Goal: Information Seeking & Learning: Learn about a topic

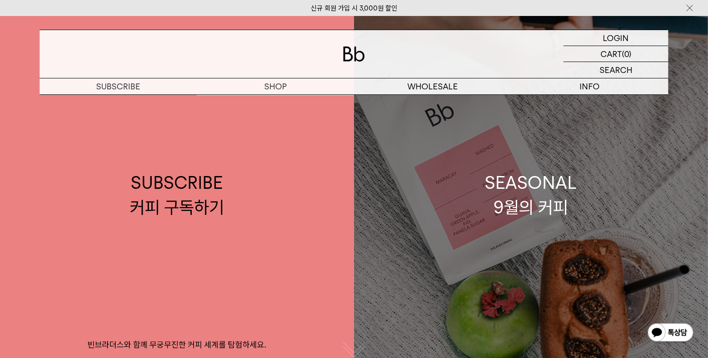
click at [475, 157] on link "SEASONAL 9월의 커피" at bounding box center [531, 195] width 354 height 358
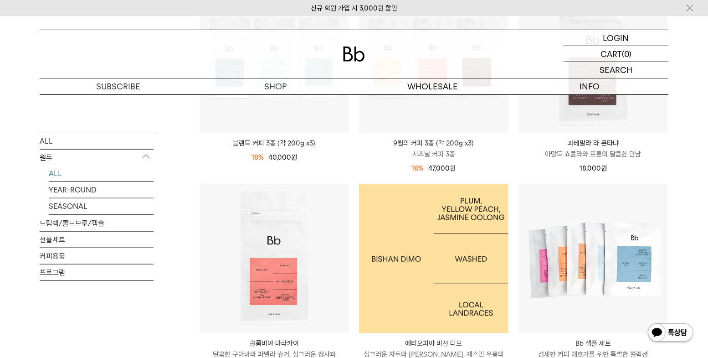
scroll to position [547, 0]
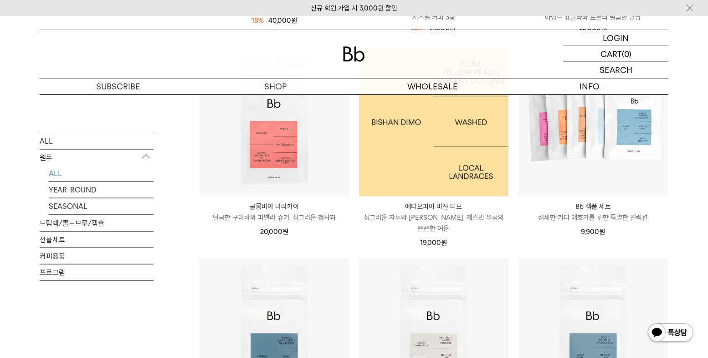
click at [473, 182] on img at bounding box center [433, 121] width 149 height 149
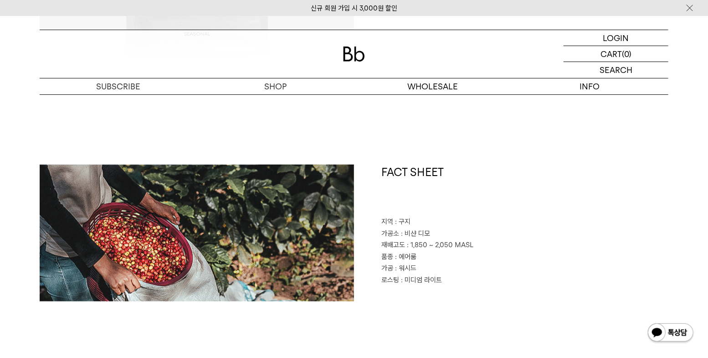
scroll to position [456, 0]
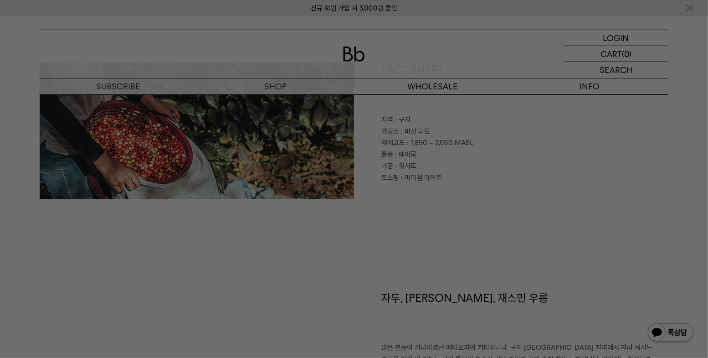
click at [457, 211] on div at bounding box center [354, 179] width 708 height 358
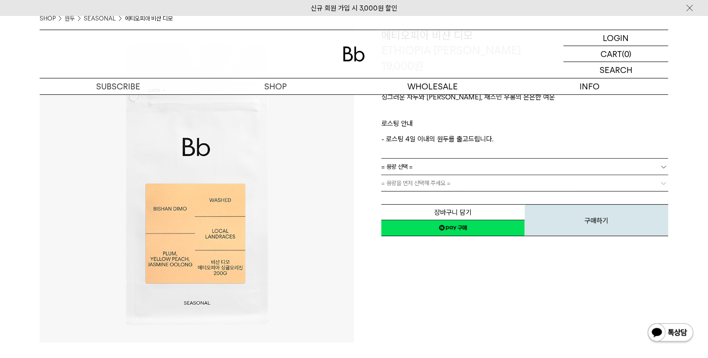
scroll to position [0, 0]
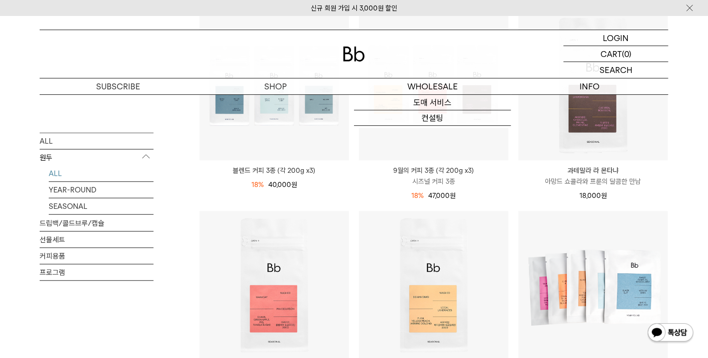
scroll to position [319, 0]
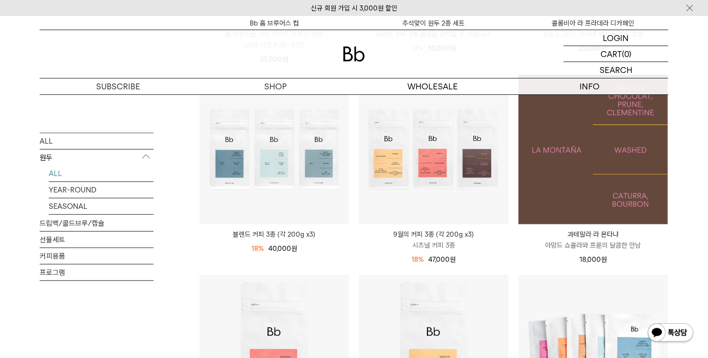
click at [617, 186] on img at bounding box center [592, 149] width 149 height 149
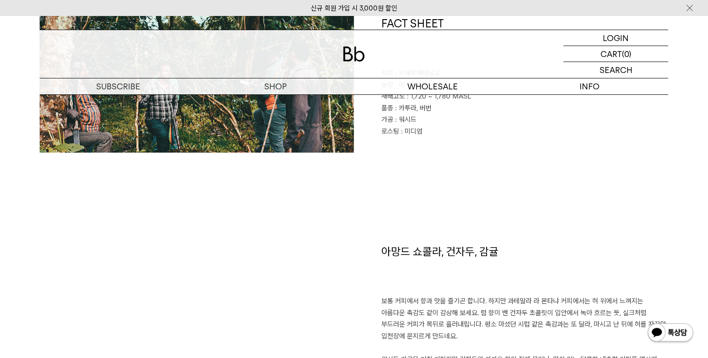
scroll to position [638, 0]
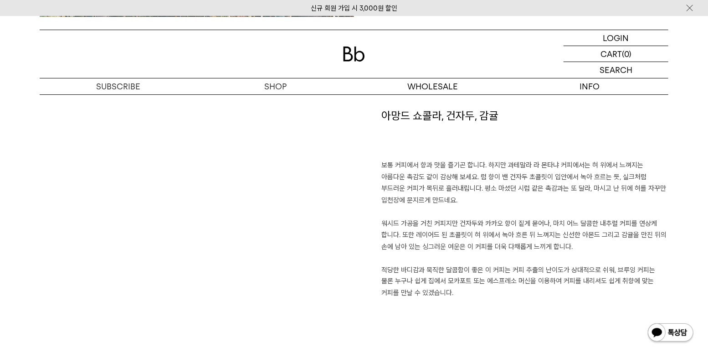
click at [452, 177] on p "보통 커피에서 향과 맛을 즐기곤 합니다. 하지만 과테말라 라 몬타냐 커피에서는 혀 위에서 느껴지는 아름다운 촉감도 같이 감상해 보세요. 럼 향…" at bounding box center [524, 228] width 287 height 139
click at [580, 177] on p "보통 커피에서 향과 맛을 즐기곤 합니다. 하지만 과테말라 라 몬타냐 커피에서는 혀 위에서 느껴지는 아름다운 촉감도 같이 감상해 보세요. 럼 향…" at bounding box center [524, 228] width 287 height 139
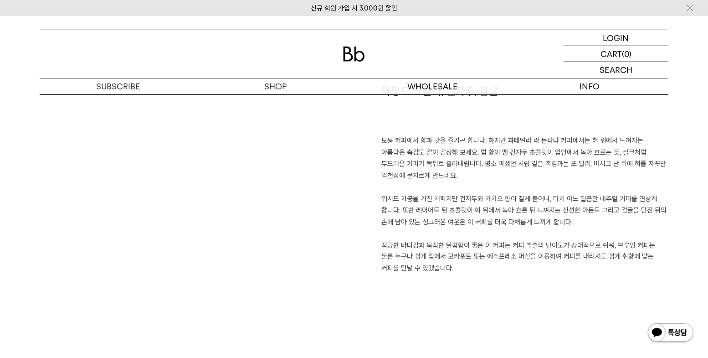
scroll to position [683, 0]
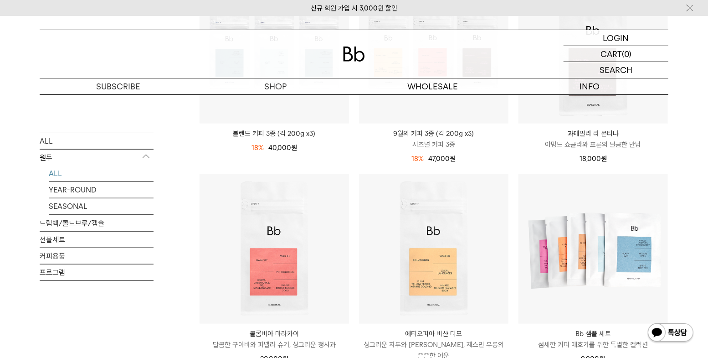
scroll to position [501, 0]
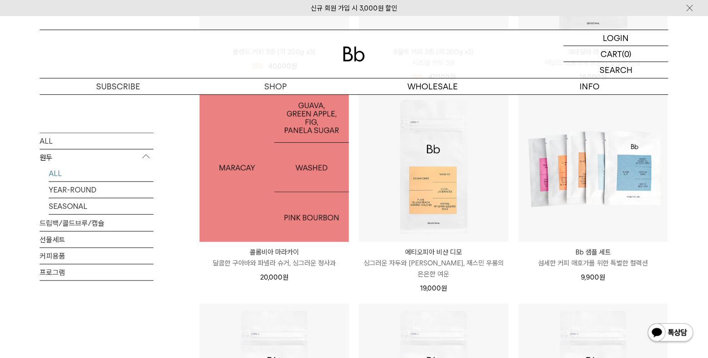
click at [305, 185] on img at bounding box center [274, 166] width 149 height 149
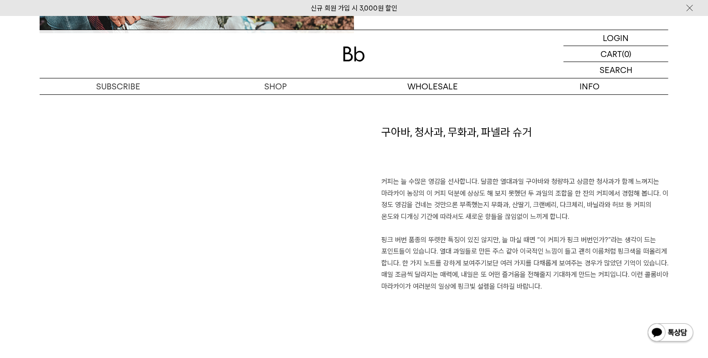
scroll to position [638, 0]
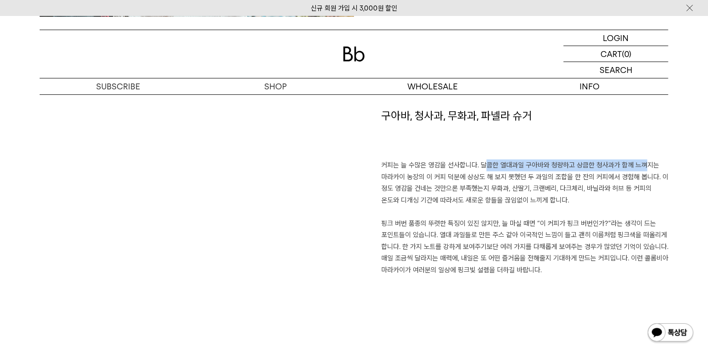
drag, startPoint x: 477, startPoint y: 163, endPoint x: 633, endPoint y: 160, distance: 155.4
click at [633, 160] on p "커피는 늘 수많은 영감을 선사합니다. 달콤한 열대과일 구아바와 청량하고 상큼한 청사과가 함께 느껴지는 마라카이 농장의 이 커피 덕분에 상상도 …" at bounding box center [524, 217] width 287 height 116
